Goal: Information Seeking & Learning: Learn about a topic

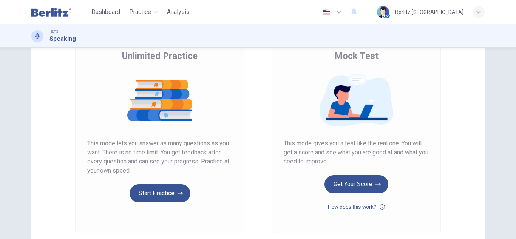
scroll to position [56, 0]
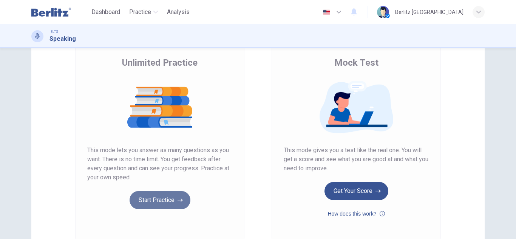
click at [157, 206] on button "Start Practice" at bounding box center [160, 200] width 61 height 18
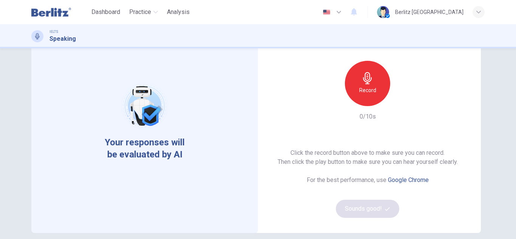
scroll to position [56, 0]
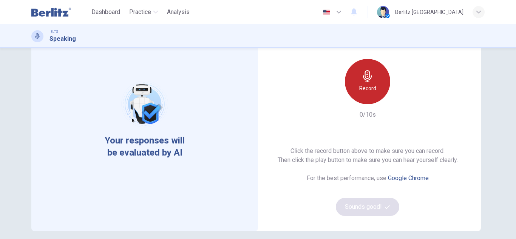
click at [368, 95] on div "Record" at bounding box center [367, 81] width 45 height 45
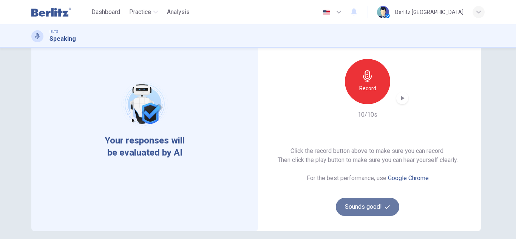
click at [362, 203] on button "Sounds good!" at bounding box center [368, 207] width 64 height 18
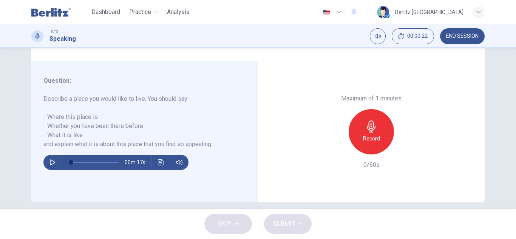
scroll to position [132, 0]
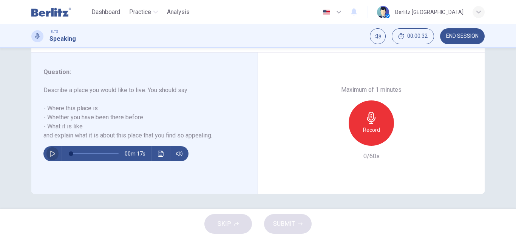
click at [52, 153] on icon "button" at bounding box center [52, 154] width 5 height 6
click at [52, 153] on icon "button" at bounding box center [53, 154] width 6 height 6
click at [70, 154] on span at bounding box center [71, 154] width 5 height 5
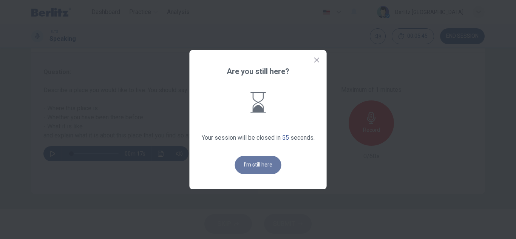
click at [262, 167] on button "I'm still here" at bounding box center [258, 165] width 46 height 18
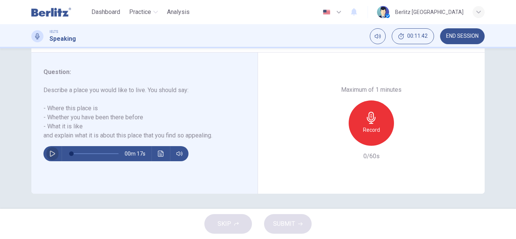
click at [50, 152] on icon "button" at bounding box center [53, 154] width 6 height 6
type input "*"
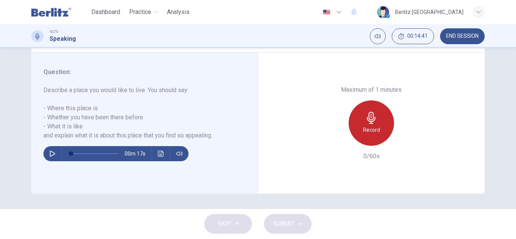
click at [367, 110] on div "Record" at bounding box center [371, 123] width 45 height 45
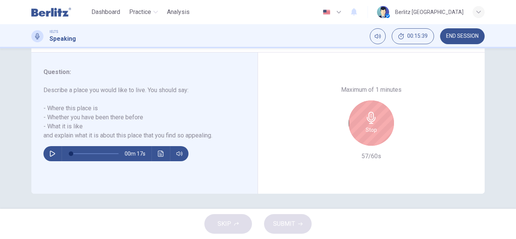
click at [371, 117] on icon "button" at bounding box center [372, 118] width 12 height 12
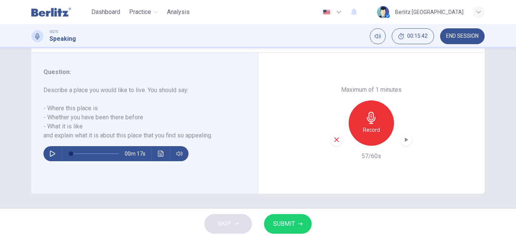
click at [407, 138] on icon "button" at bounding box center [407, 140] width 8 height 8
click at [406, 139] on icon "button" at bounding box center [406, 140] width 5 height 6
click at [301, 225] on icon "button" at bounding box center [300, 224] width 5 height 5
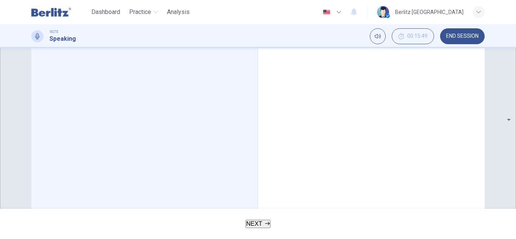
scroll to position [256, 0]
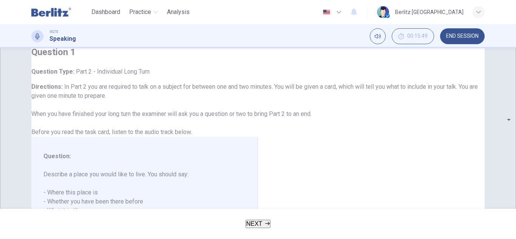
scroll to position [0, 0]
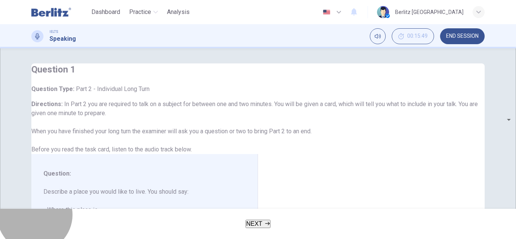
click at [267, 220] on button "NEXT" at bounding box center [258, 224] width 25 height 8
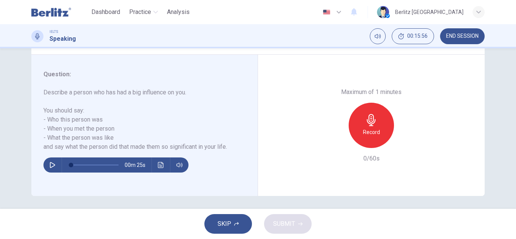
scroll to position [132, 0]
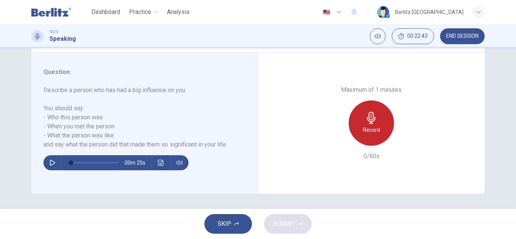
click at [372, 133] on h6 "Record" at bounding box center [371, 129] width 17 height 9
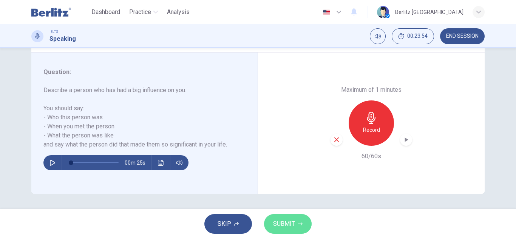
click at [284, 217] on button "SUBMIT" at bounding box center [288, 224] width 48 height 20
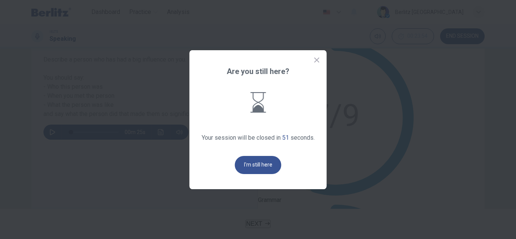
click at [319, 58] on icon at bounding box center [316, 59] width 5 height 5
click at [261, 164] on button "I'm still here" at bounding box center [258, 165] width 46 height 18
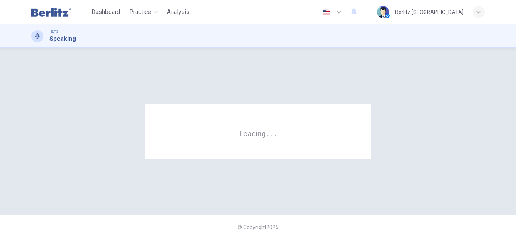
scroll to position [0, 0]
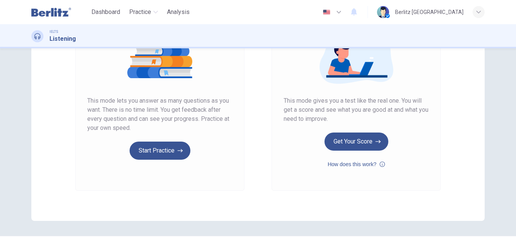
scroll to position [107, 0]
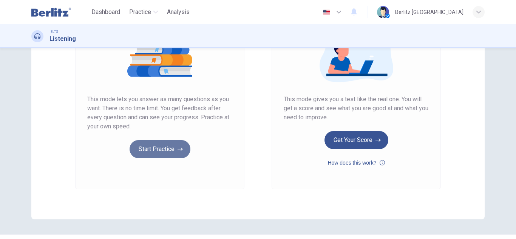
click at [172, 149] on button "Start Practice" at bounding box center [160, 149] width 61 height 18
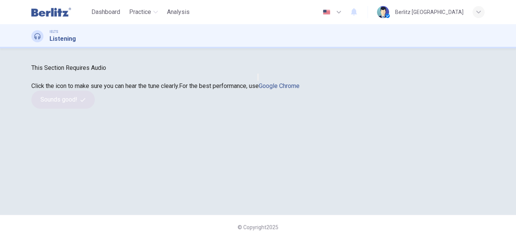
click at [259, 81] on button "button" at bounding box center [258, 77] width 2 height 7
click at [258, 79] on icon "button" at bounding box center [258, 79] width 0 height 0
click at [95, 109] on button "Sounds good!" at bounding box center [63, 100] width 64 height 18
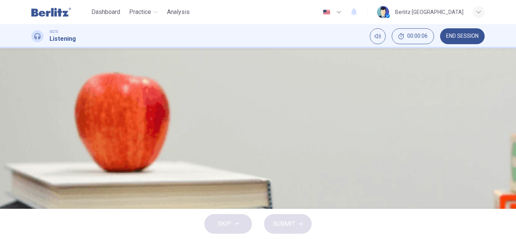
scroll to position [0, 0]
